Goal: Information Seeking & Learning: Learn about a topic

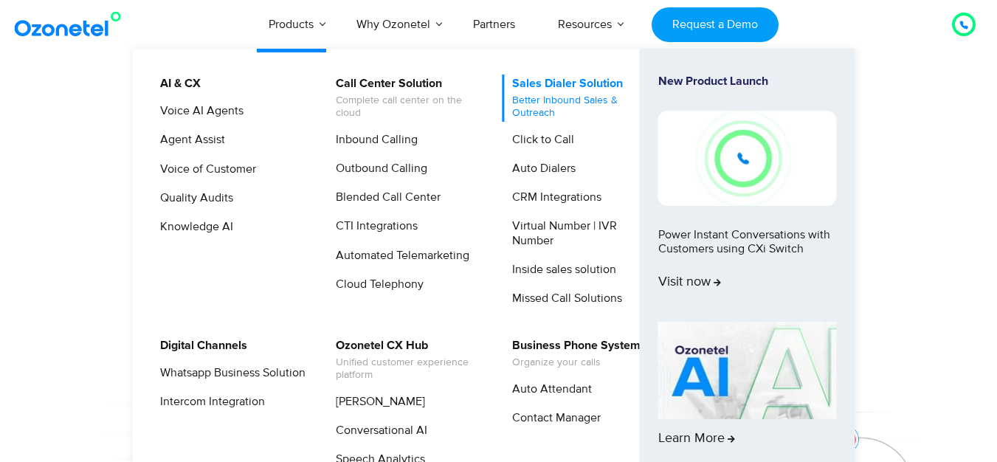
click at [554, 85] on link "Sales Dialer Solution Better Inbound Sales & Outreach" at bounding box center [581, 98] width 157 height 47
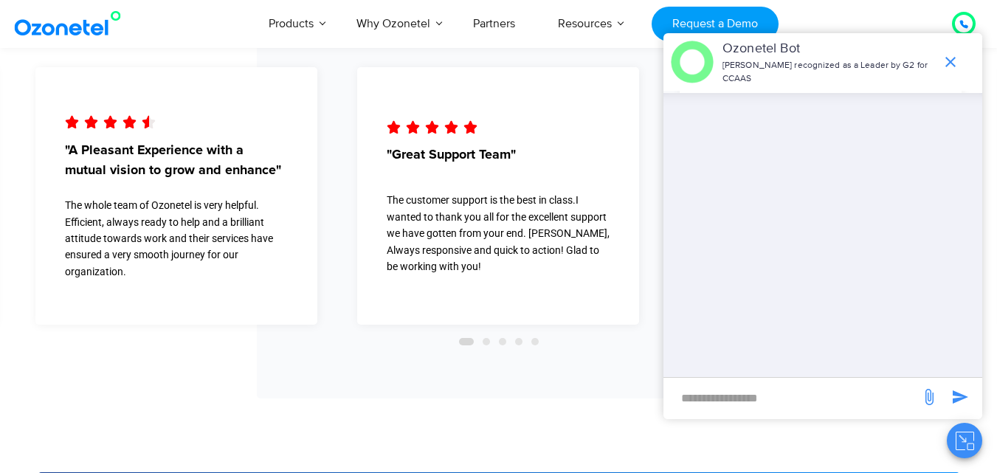
scroll to position [3911, 0]
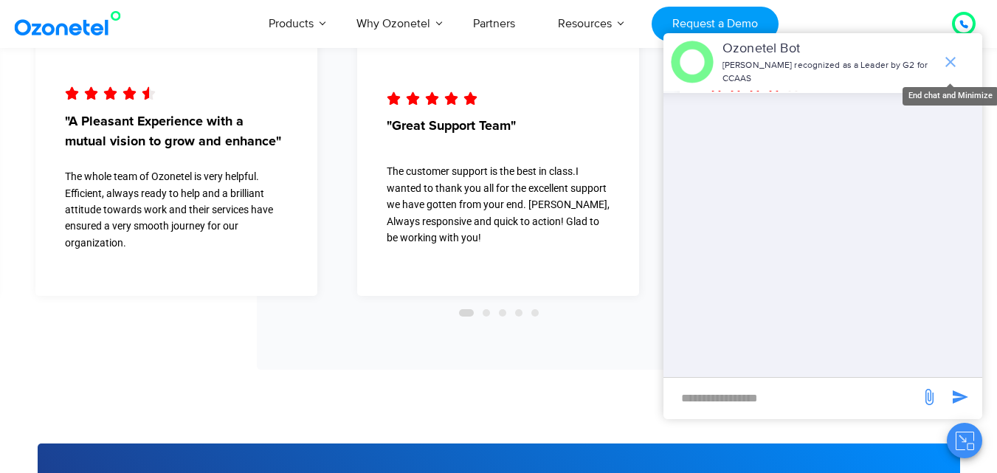
click at [959, 63] on span "end chat or minimize" at bounding box center [951, 62] width 30 height 30
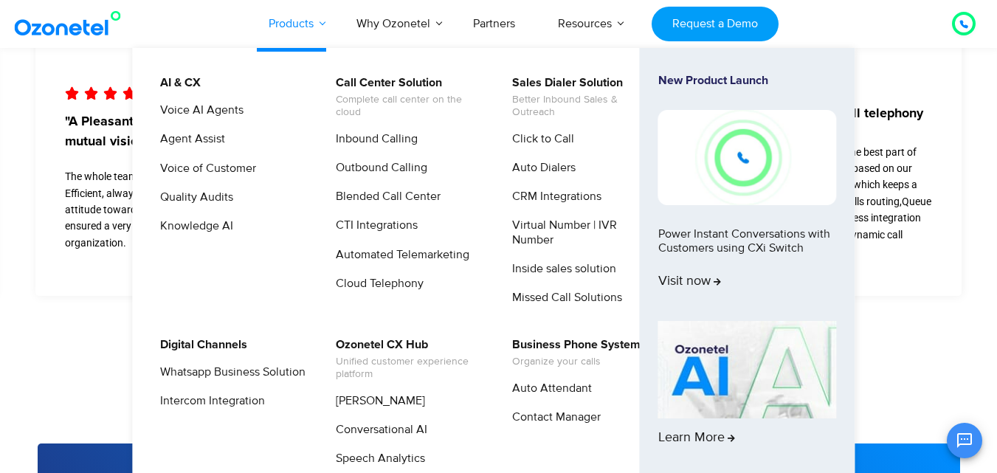
scroll to position [3837, 0]
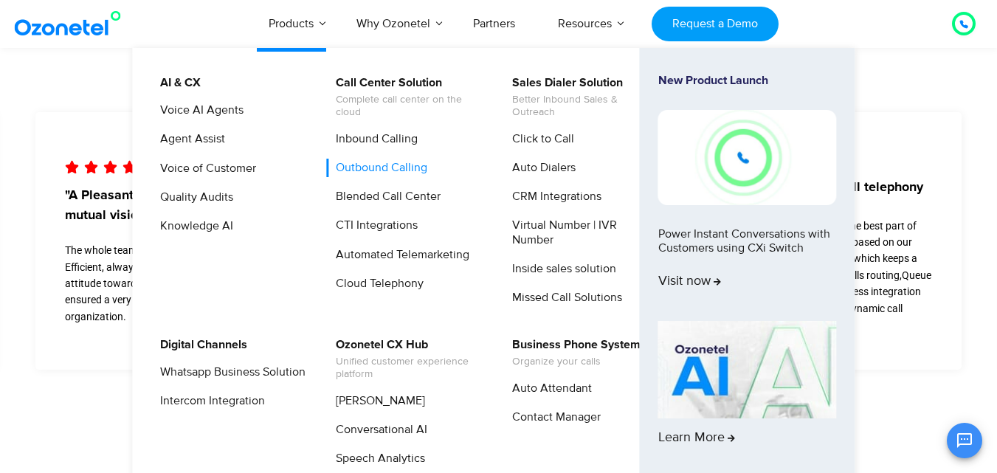
click at [389, 166] on link "Outbound Calling" at bounding box center [377, 168] width 103 height 18
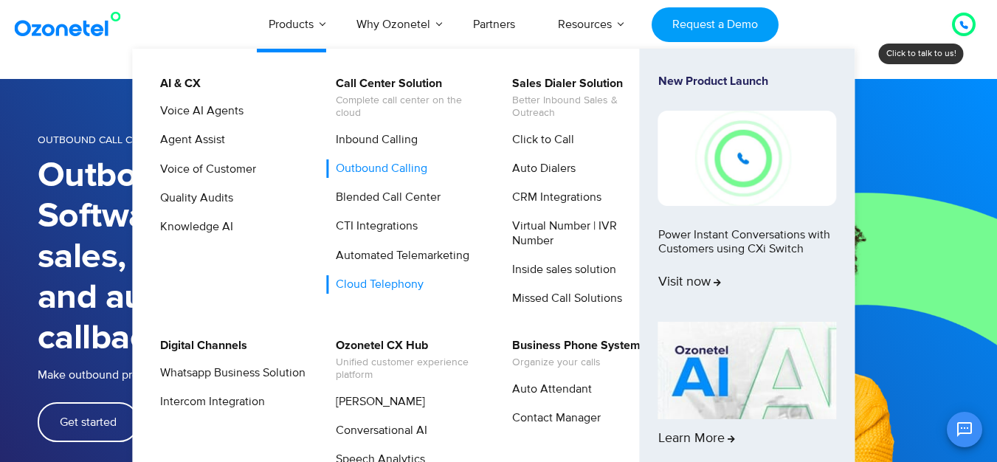
click at [365, 288] on link "Cloud Telephony" at bounding box center [376, 284] width 100 height 18
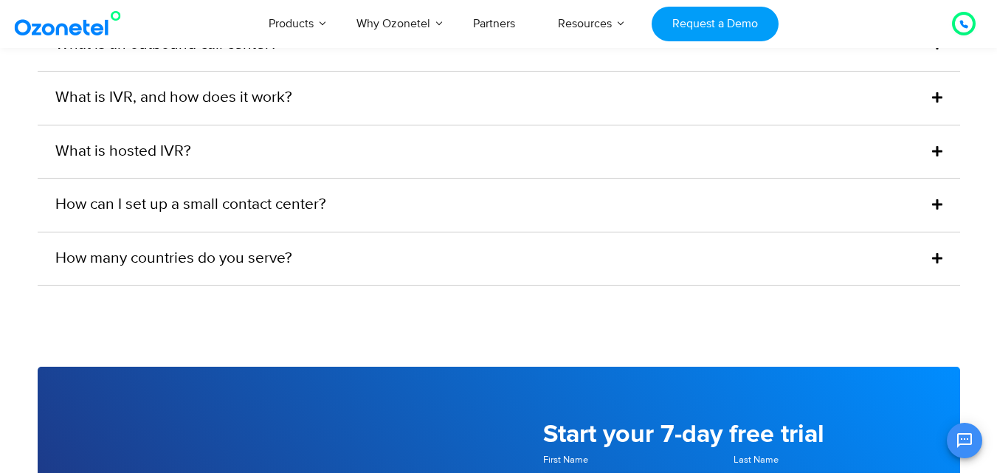
scroll to position [4797, 0]
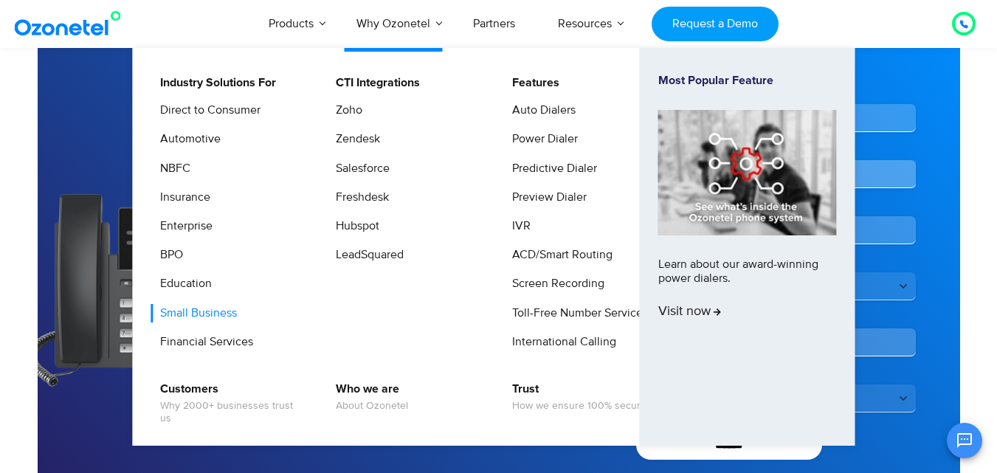
click at [210, 309] on link "Small Business" at bounding box center [195, 313] width 89 height 18
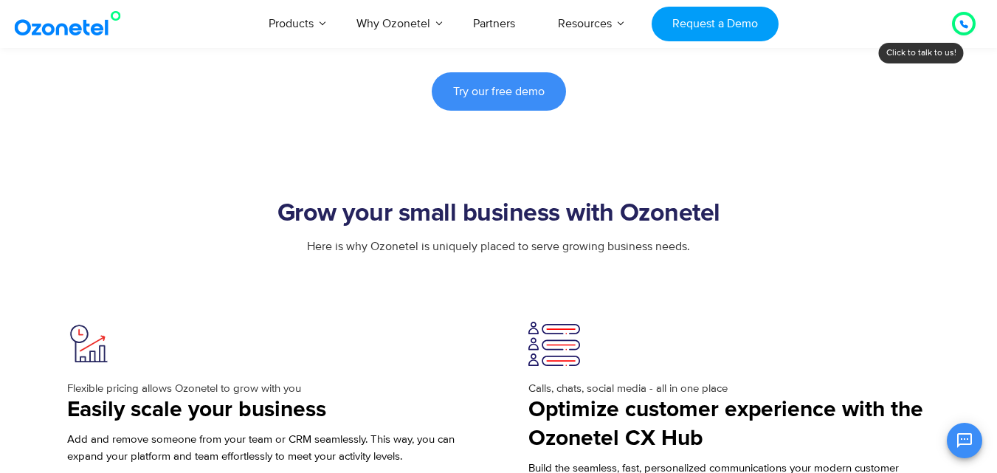
scroll to position [1181, 0]
